Goal: Task Accomplishment & Management: Complete application form

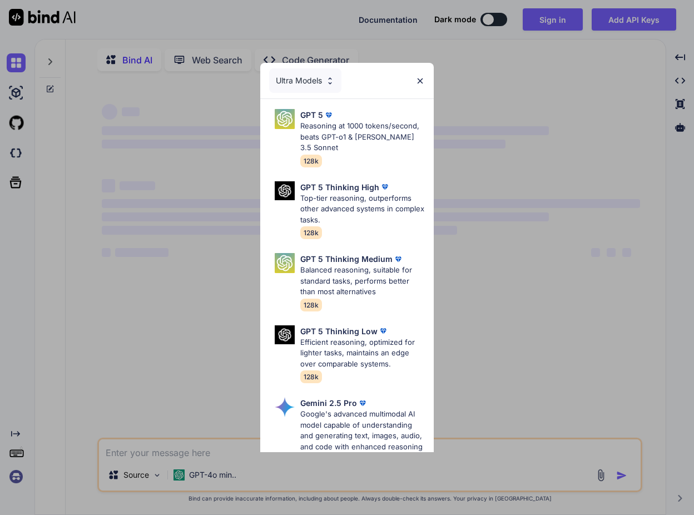
type textarea "x"
click at [421, 83] on img at bounding box center [420, 80] width 9 height 9
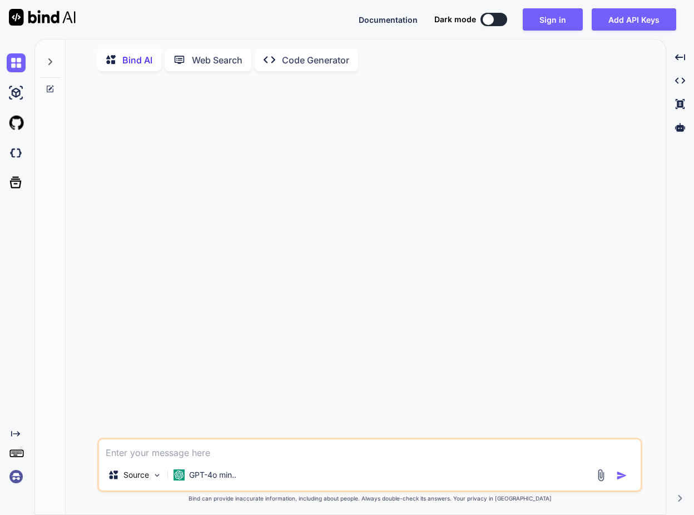
click at [15, 474] on img at bounding box center [16, 476] width 19 height 19
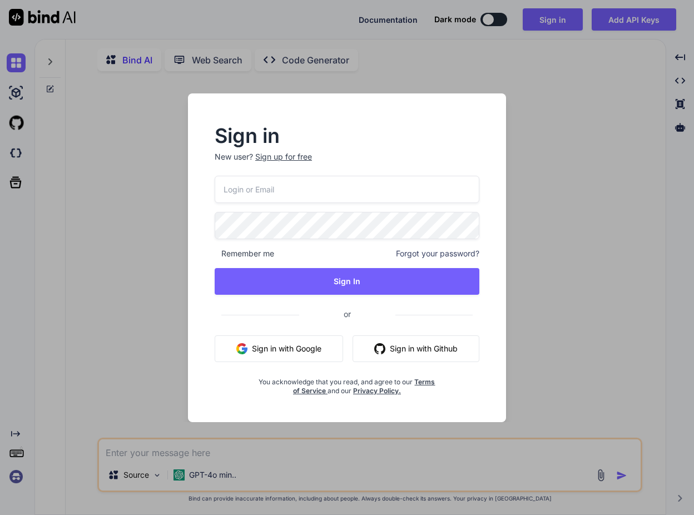
click at [309, 352] on button "Sign in with Google" at bounding box center [279, 348] width 129 height 27
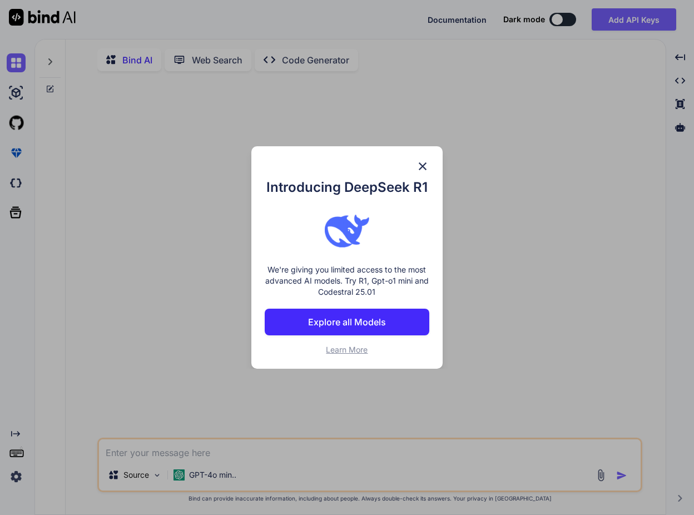
click at [359, 321] on p "Explore all Models" at bounding box center [347, 321] width 78 height 13
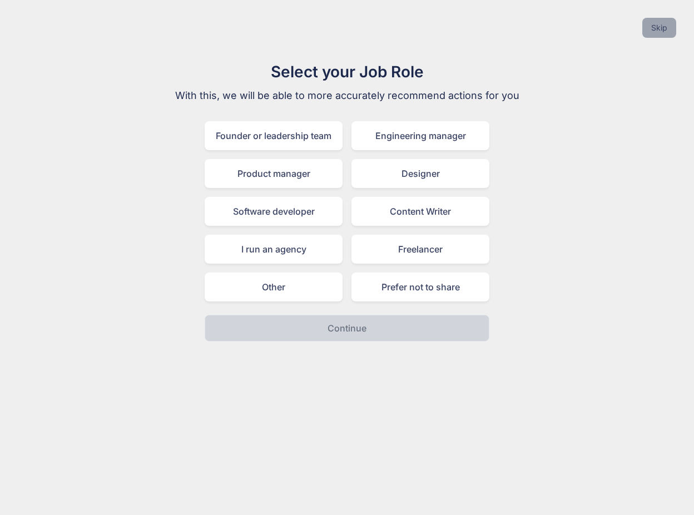
click at [664, 29] on button "Skip" at bounding box center [660, 28] width 34 height 20
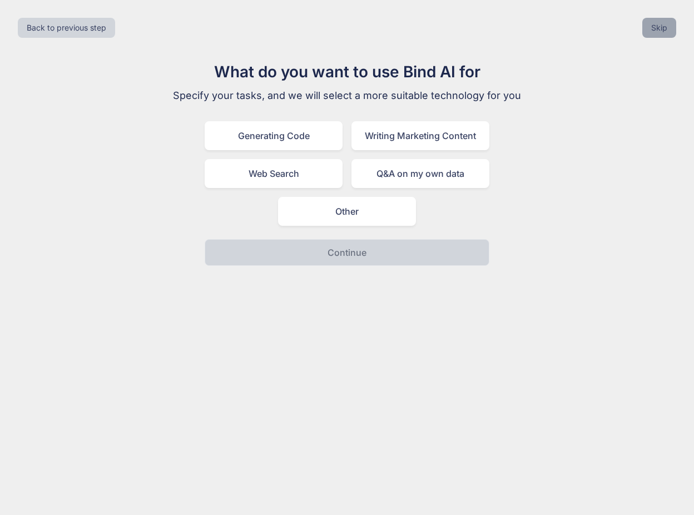
click at [669, 25] on button "Skip" at bounding box center [660, 28] width 34 height 20
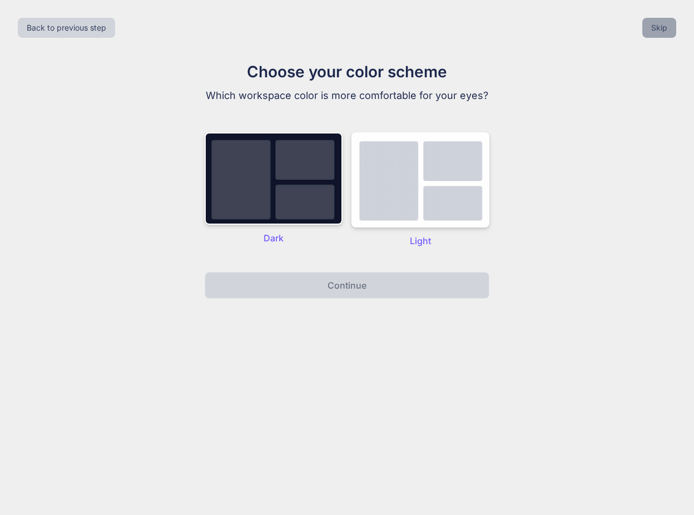
click at [668, 25] on button "Skip" at bounding box center [660, 28] width 34 height 20
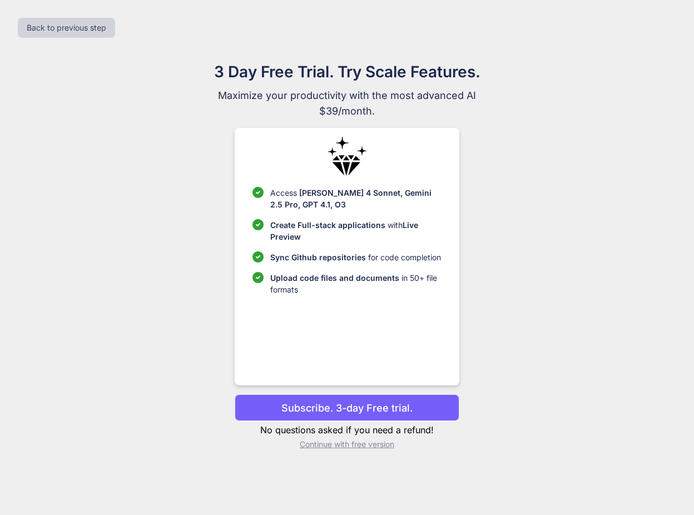
click at [334, 445] on p "Continue with free version" at bounding box center [347, 444] width 224 height 11
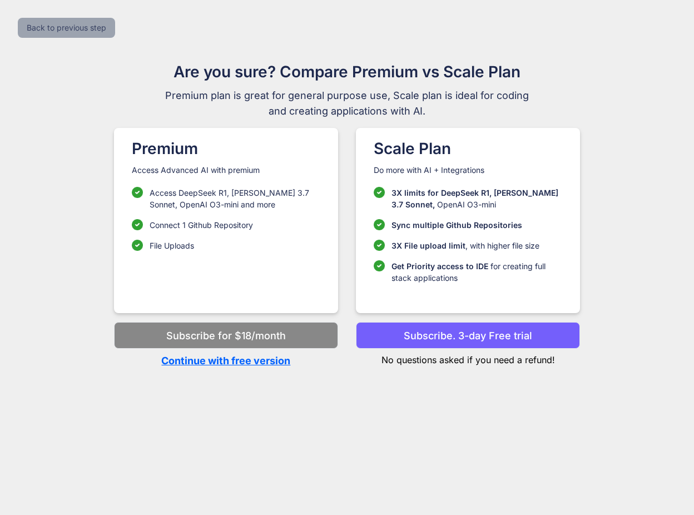
click at [83, 32] on button "Back to previous step" at bounding box center [66, 28] width 97 height 20
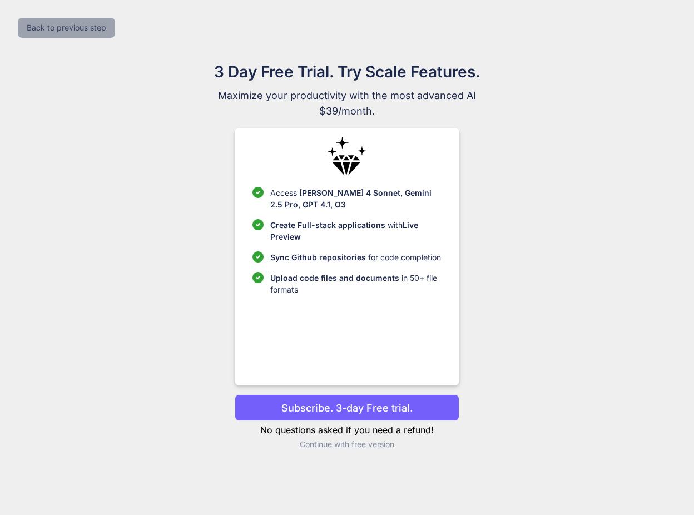
click at [85, 27] on button "Back to previous step" at bounding box center [66, 28] width 97 height 20
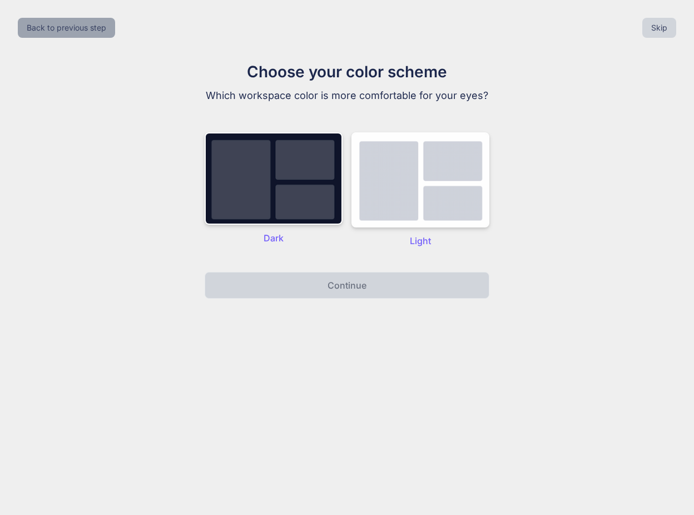
click at [85, 27] on button "Back to previous step" at bounding box center [66, 28] width 97 height 20
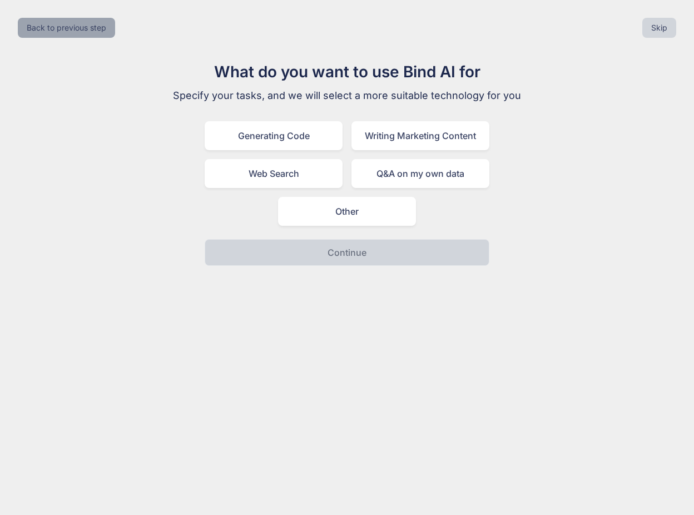
click at [85, 27] on button "Back to previous step" at bounding box center [66, 28] width 97 height 20
click at [85, 27] on div "Back to previous step Skip" at bounding box center [347, 28] width 677 height 38
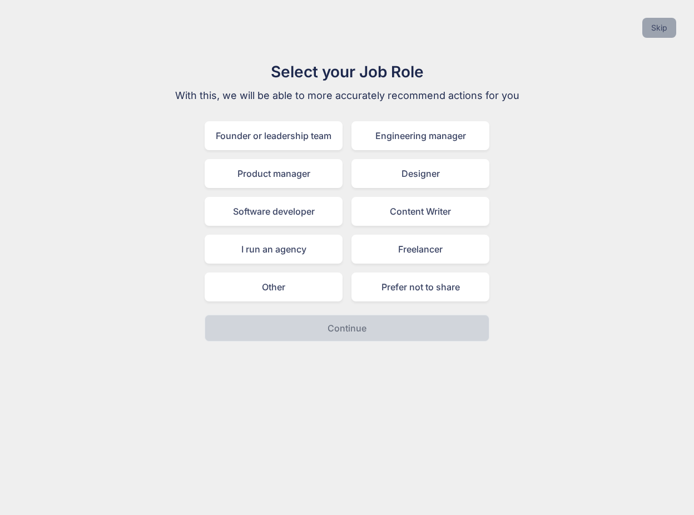
click at [655, 23] on button "Skip" at bounding box center [660, 28] width 34 height 20
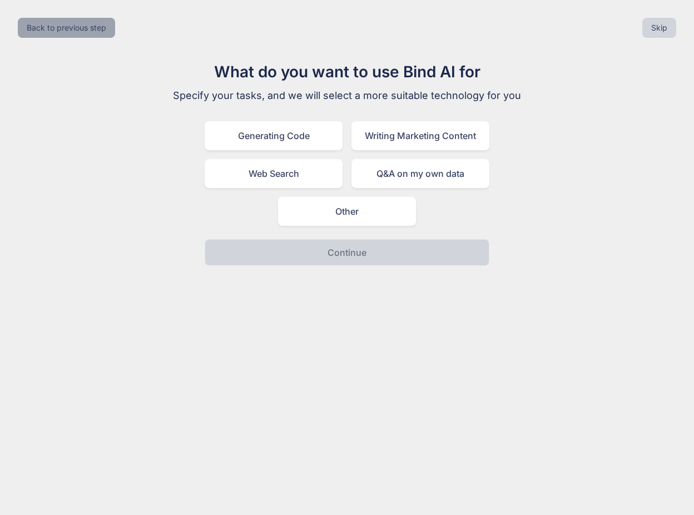
click at [79, 23] on button "Back to previous step" at bounding box center [66, 28] width 97 height 20
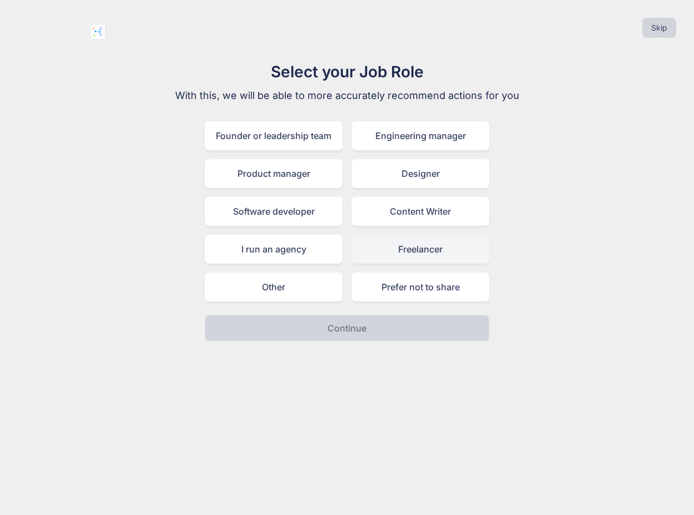
click at [440, 249] on div "Freelancer" at bounding box center [421, 249] width 138 height 29
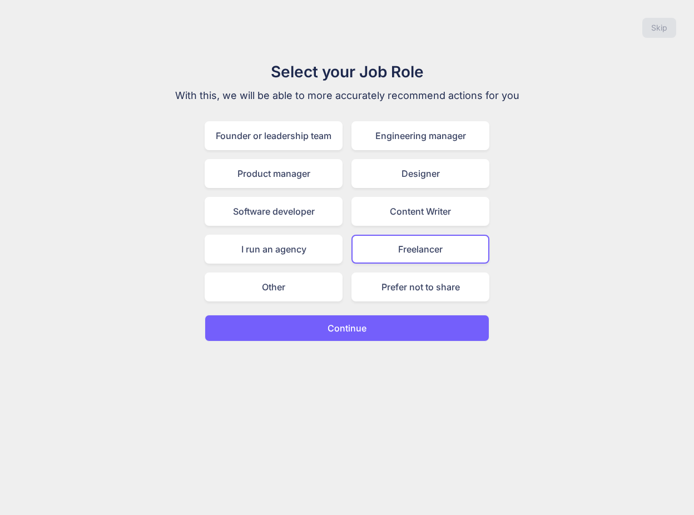
click at [374, 330] on button "Continue" at bounding box center [347, 328] width 285 height 27
